Goal: Navigation & Orientation: Find specific page/section

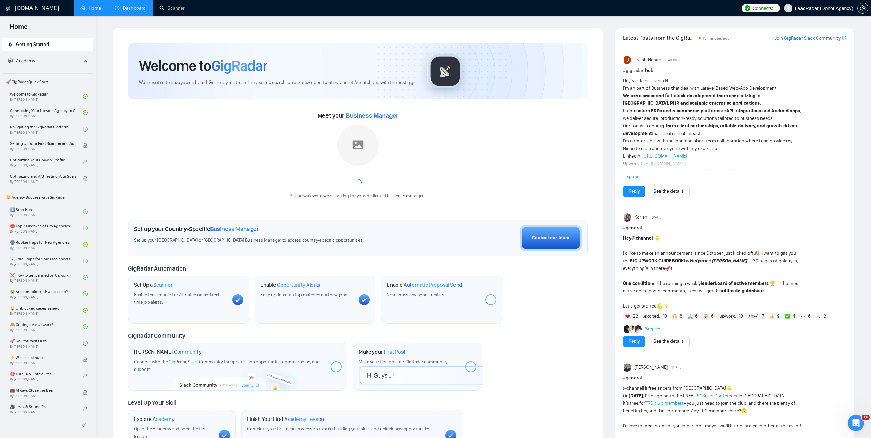
scroll to position [799, 0]
click at [135, 8] on link "Dashboard" at bounding box center [130, 8] width 31 height 6
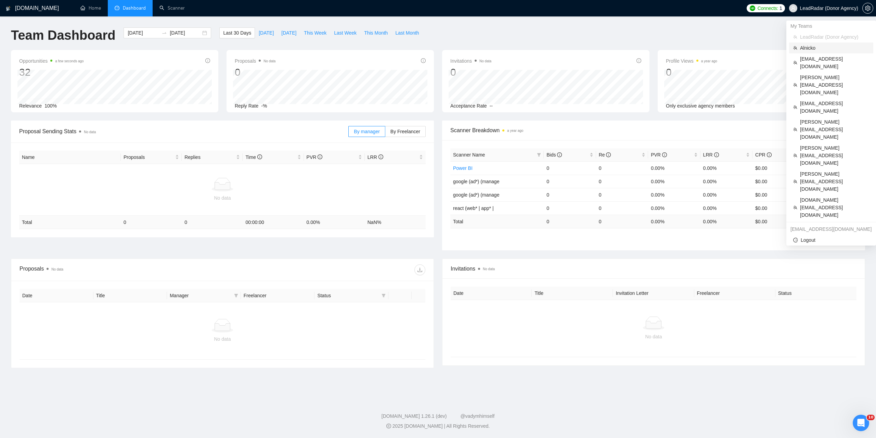
click at [808, 49] on span "Alnicko" at bounding box center [834, 48] width 69 height 8
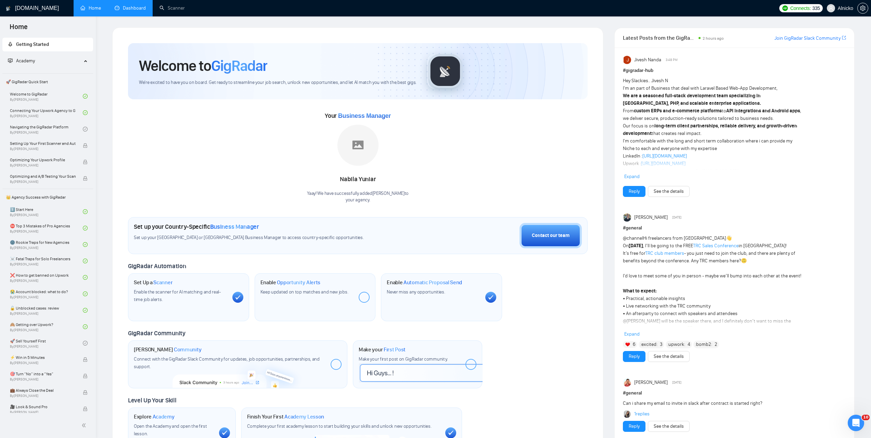
click at [132, 11] on link "Dashboard" at bounding box center [130, 8] width 31 height 6
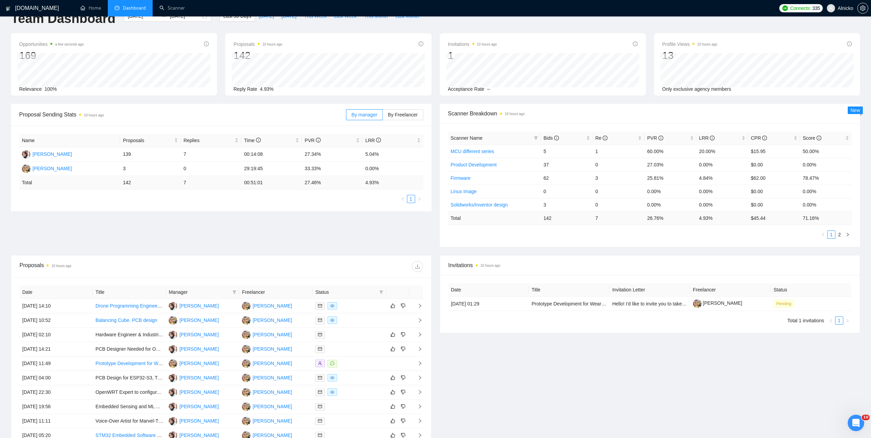
scroll to position [105, 0]
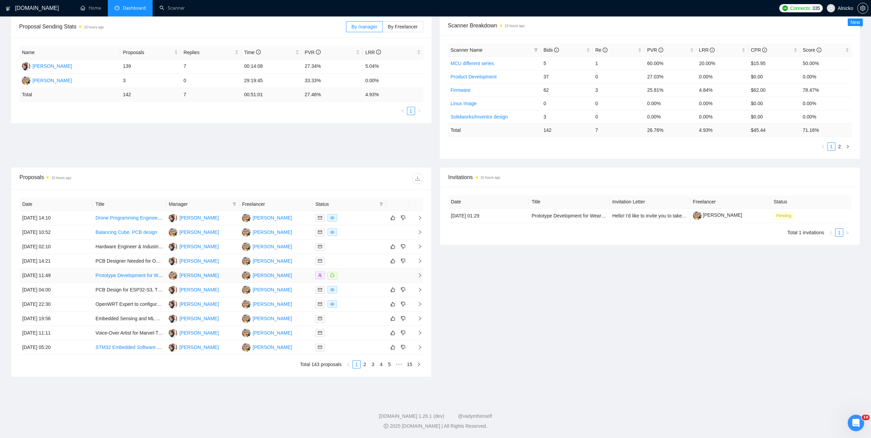
click at [51, 274] on td "[DATE] 11:49" at bounding box center [56, 275] width 73 height 14
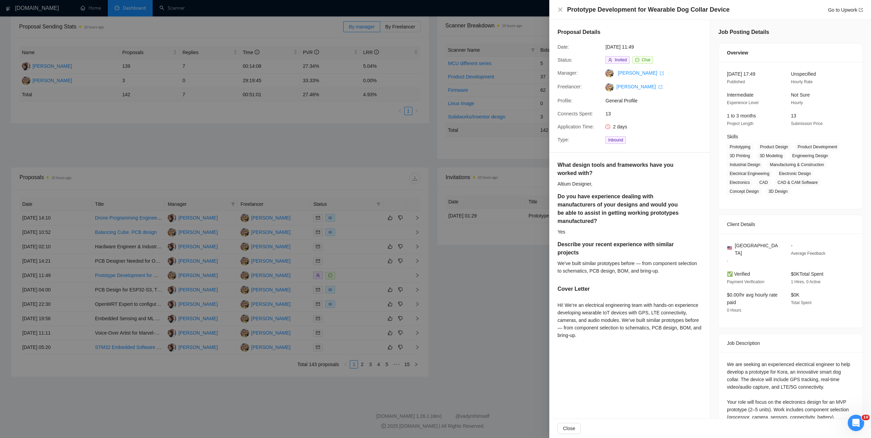
click at [279, 155] on div at bounding box center [435, 219] width 871 height 438
